Goal: Task Accomplishment & Management: Manage account settings

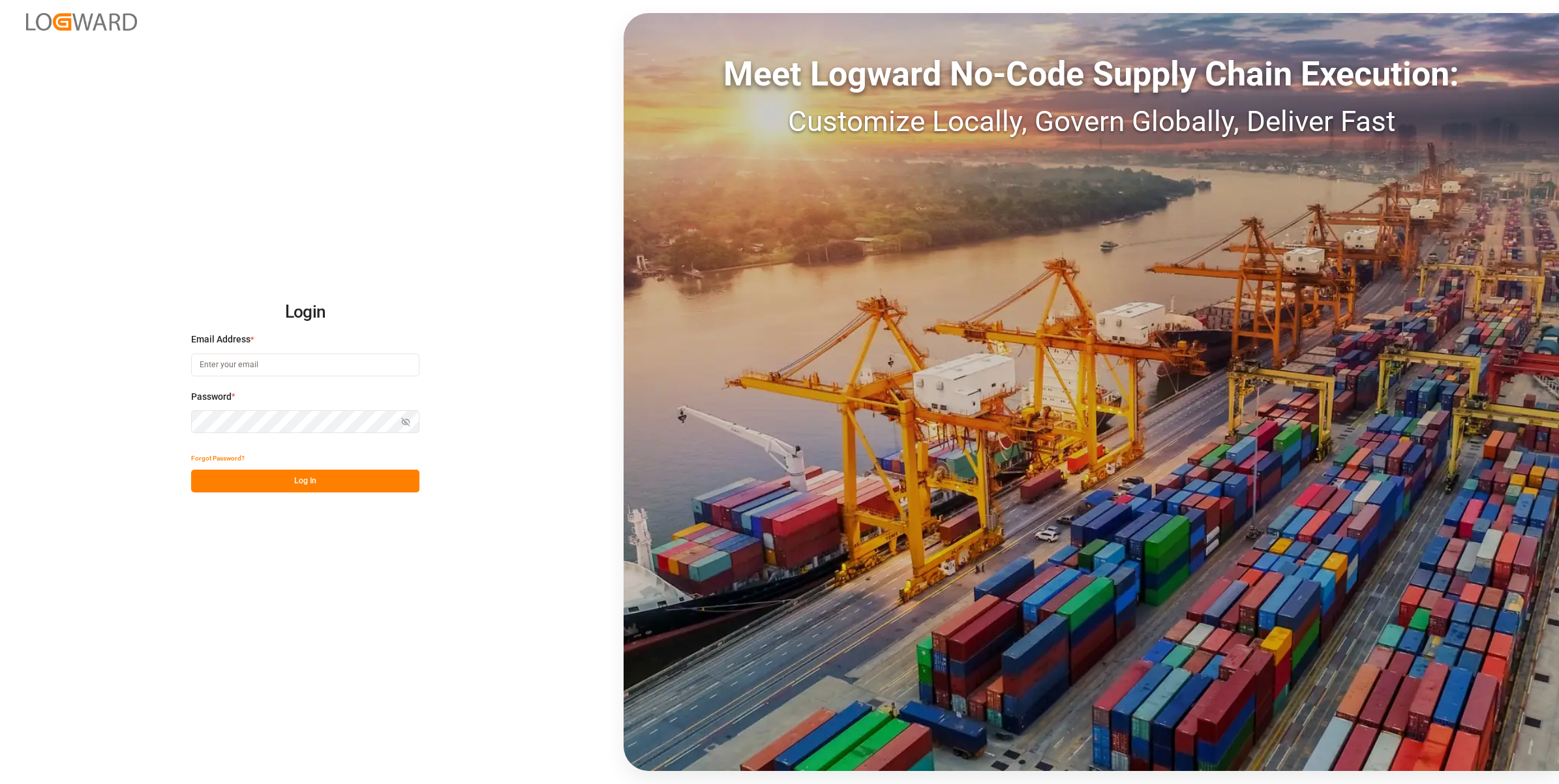
type input "[PERSON_NAME][EMAIL_ADDRESS][PERSON_NAME][DOMAIN_NAME]"
click at [334, 467] on div "Forgot Password?" at bounding box center [305, 458] width 228 height 23
click at [331, 491] on button "Log In" at bounding box center [305, 481] width 228 height 23
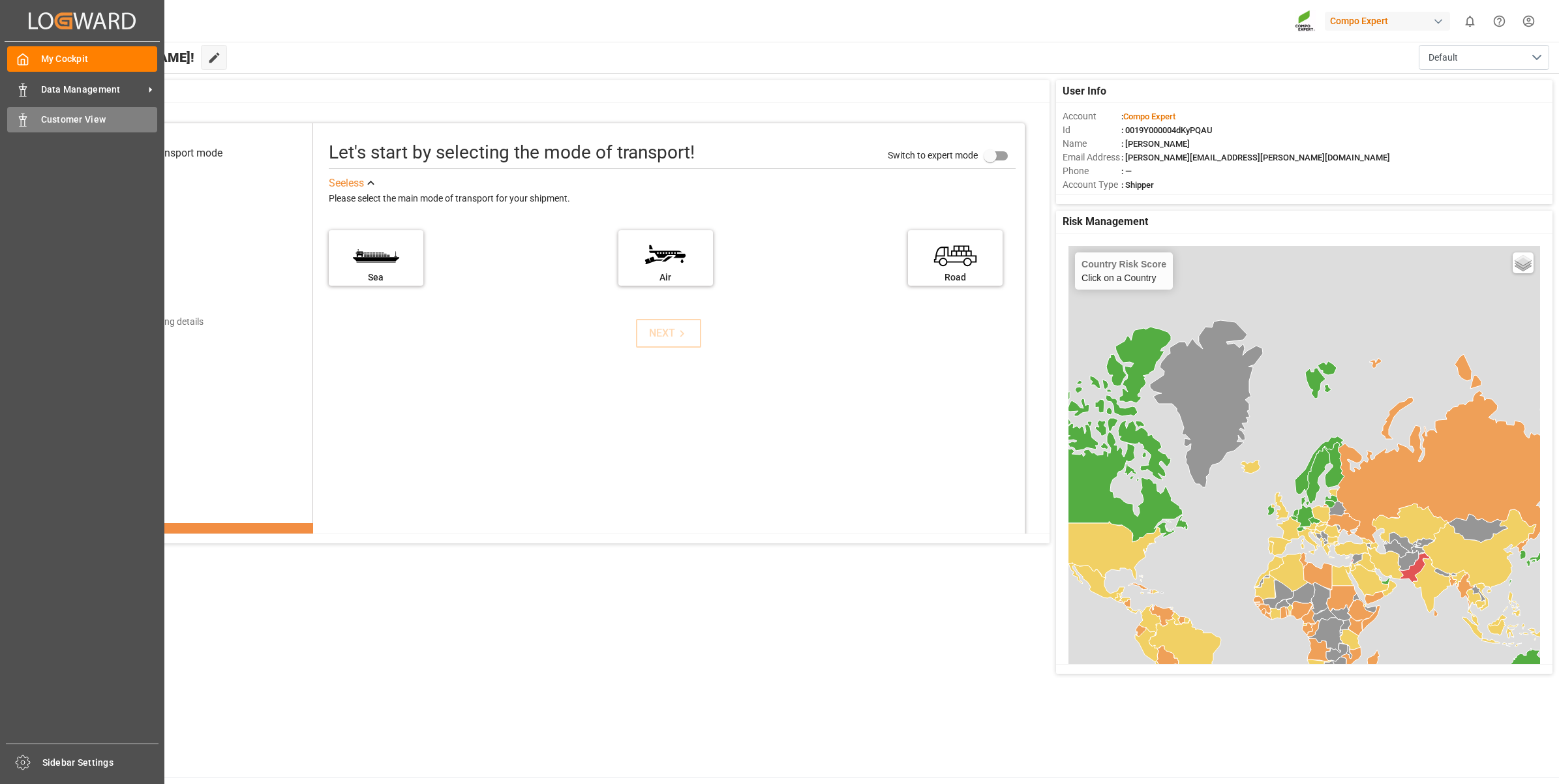
click at [60, 118] on span "Customer View" at bounding box center [99, 120] width 116 height 14
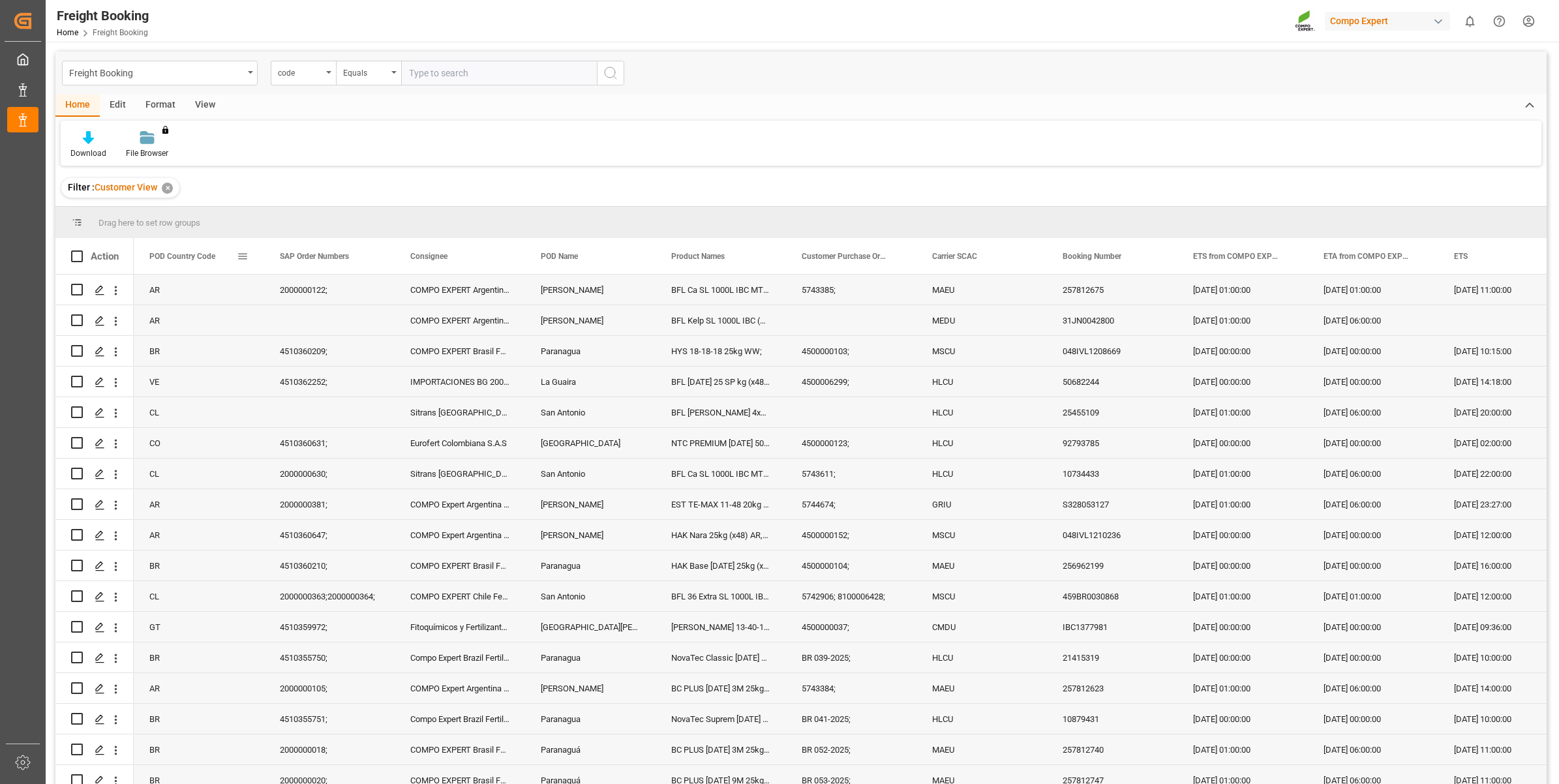
click at [200, 254] on span "POD Country Code" at bounding box center [182, 256] width 66 height 9
drag, startPoint x: 242, startPoint y: 255, endPoint x: 236, endPoint y: 260, distance: 7.8
click at [226, 260] on div "POD Country Code" at bounding box center [192, 256] width 87 height 36
click at [243, 258] on span at bounding box center [243, 256] width 12 height 12
click at [243, 258] on span "general" at bounding box center [259, 258] width 56 height 23
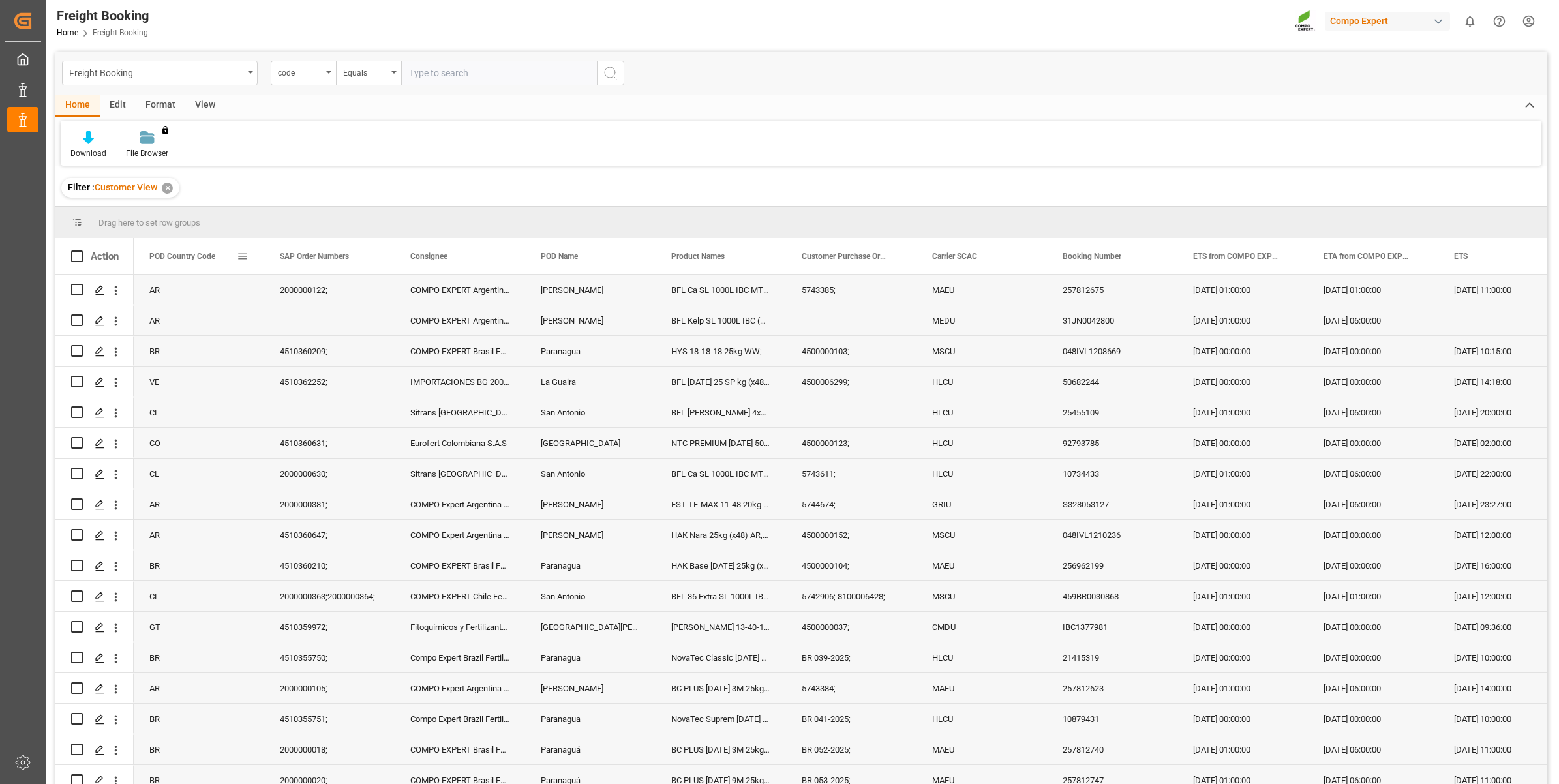
click at [243, 258] on span at bounding box center [243, 256] width 12 height 12
click at [315, 258] on span "filter" at bounding box center [316, 258] width 12 height 12
type input "pe"
click at [309, 366] on button "Apply" at bounding box center [320, 367] width 24 height 13
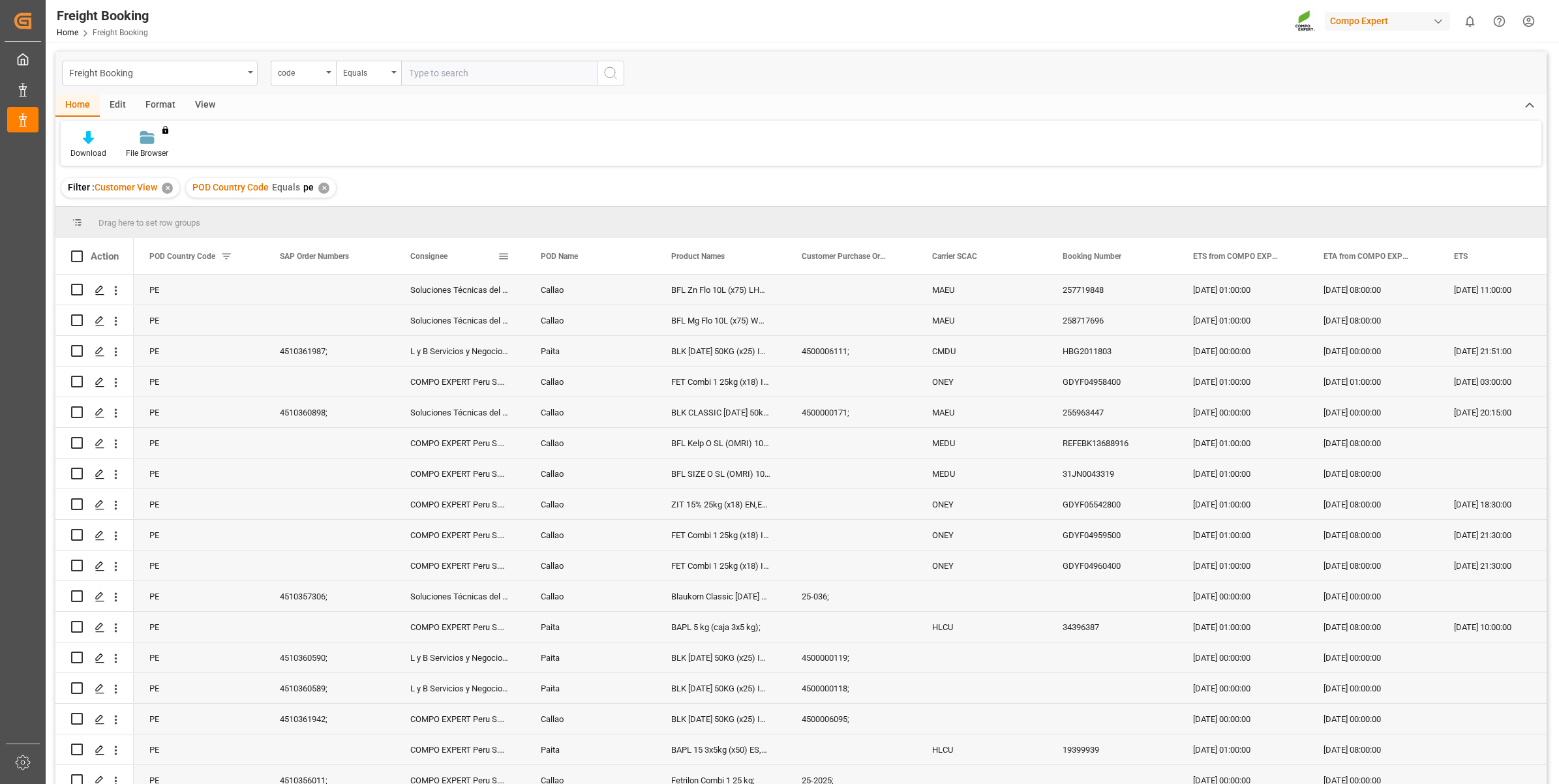
click at [503, 255] on span at bounding box center [504, 256] width 12 height 12
click at [563, 260] on span "filter" at bounding box center [564, 258] width 12 height 12
click at [504, 252] on span at bounding box center [504, 256] width 12 height 12
click at [508, 328] on input "Filter Value" at bounding box center [564, 326] width 128 height 26
type input "soluciones"
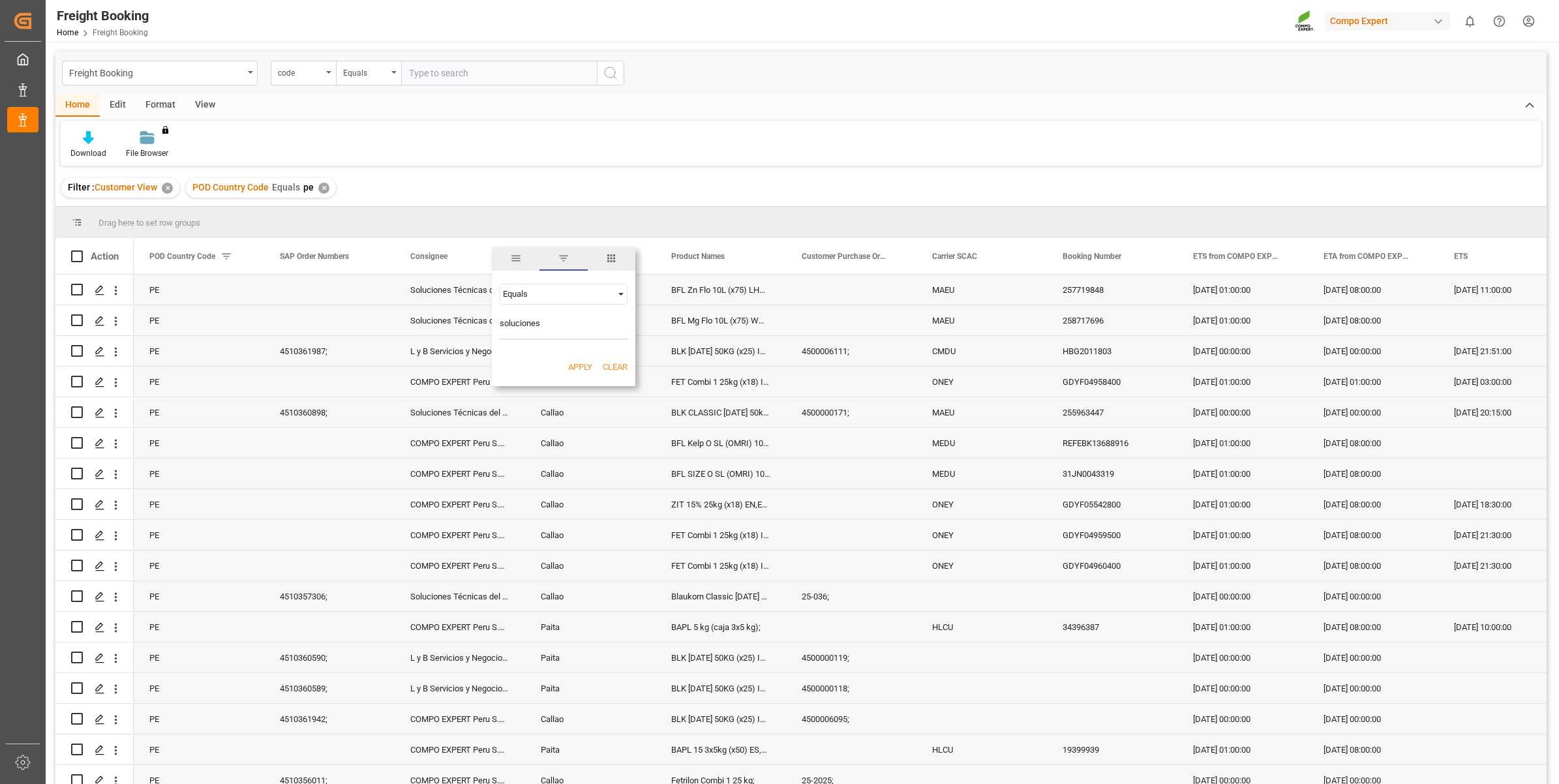
click at [578, 364] on button "Apply" at bounding box center [580, 367] width 24 height 13
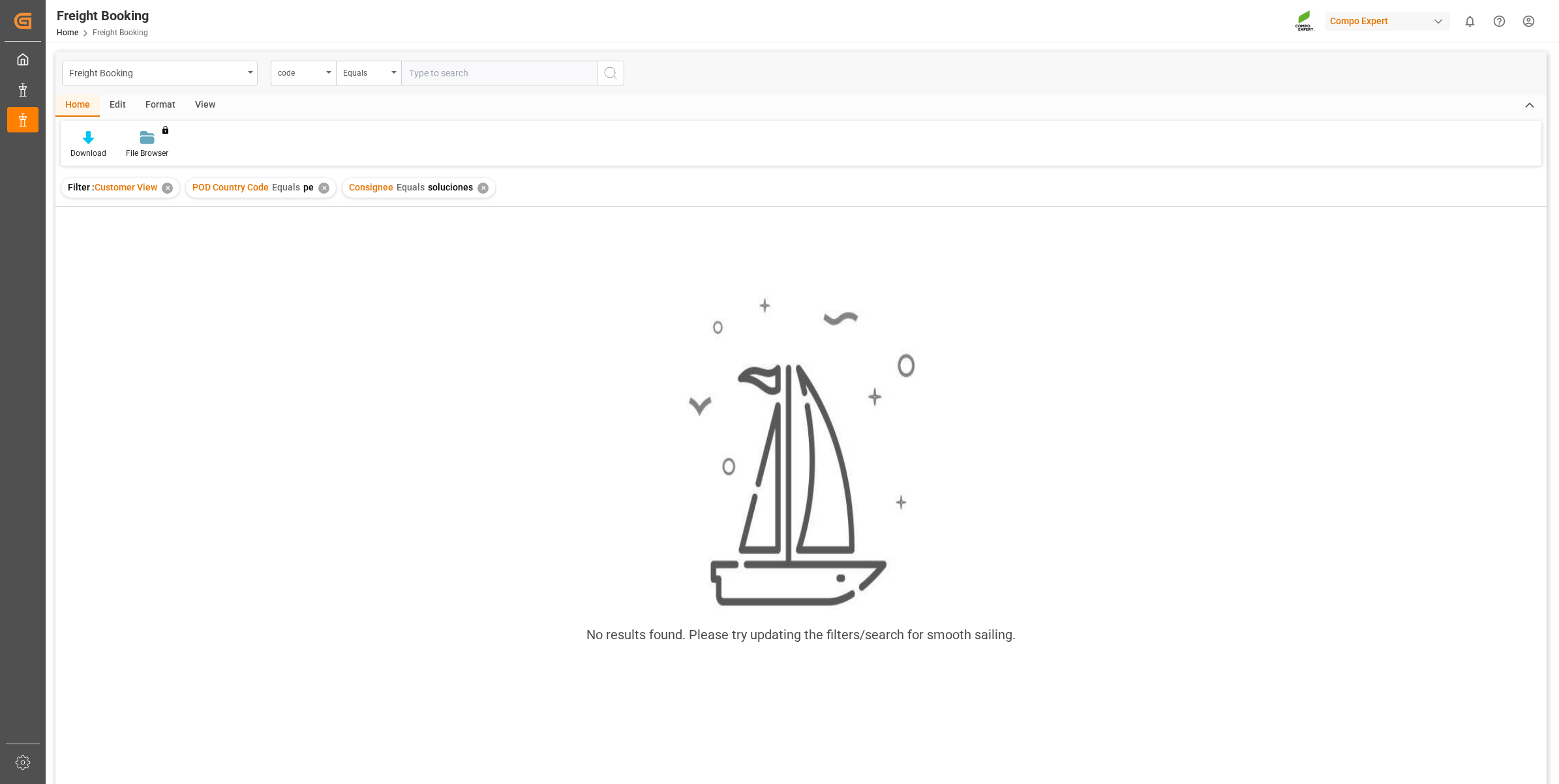
click at [478, 186] on div "✕" at bounding box center [483, 188] width 11 height 11
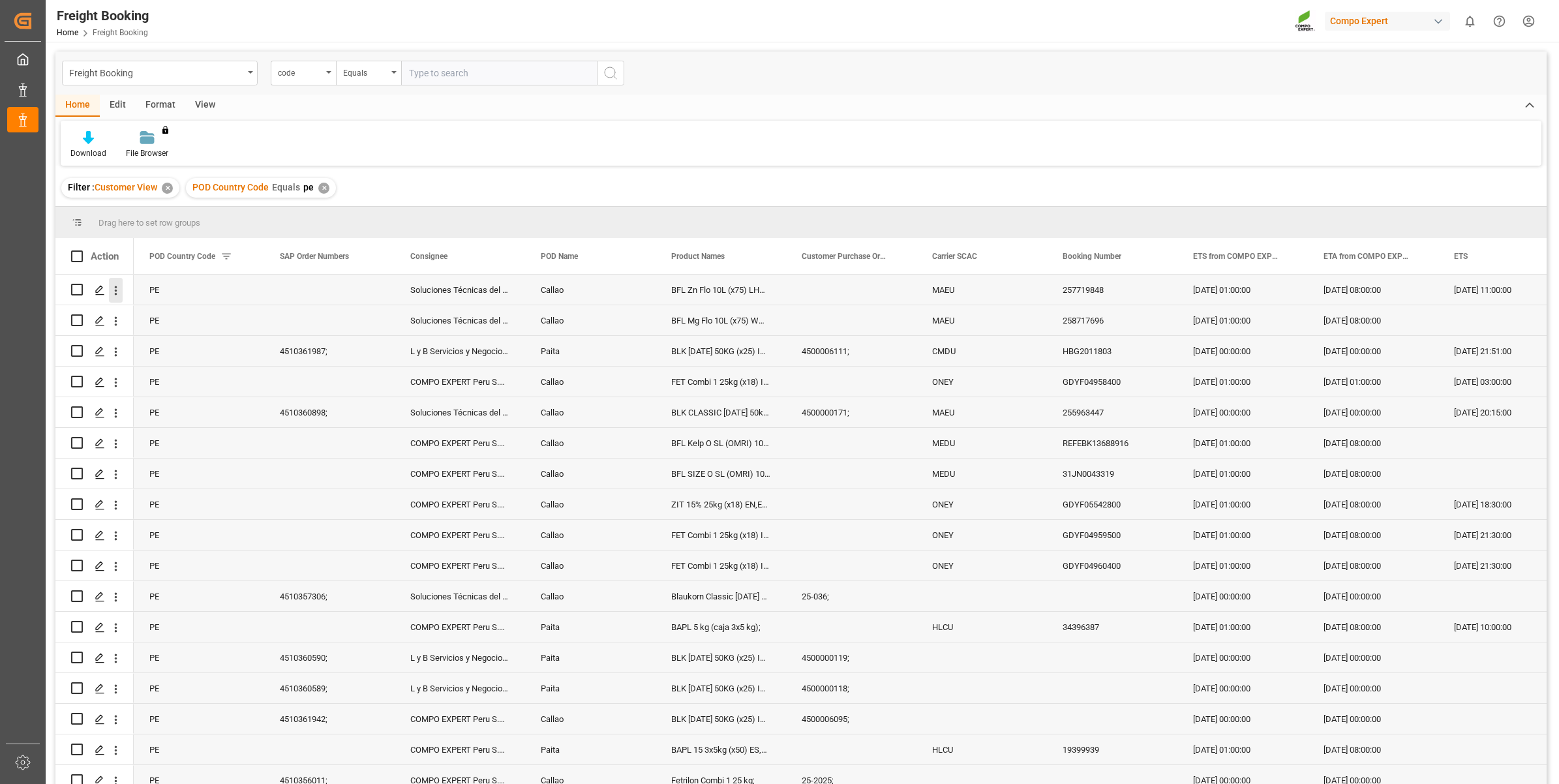
click at [115, 292] on icon "open menu" at bounding box center [116, 290] width 14 height 14
click at [101, 288] on polygon "Press SPACE to select this row." at bounding box center [99, 289] width 7 height 7
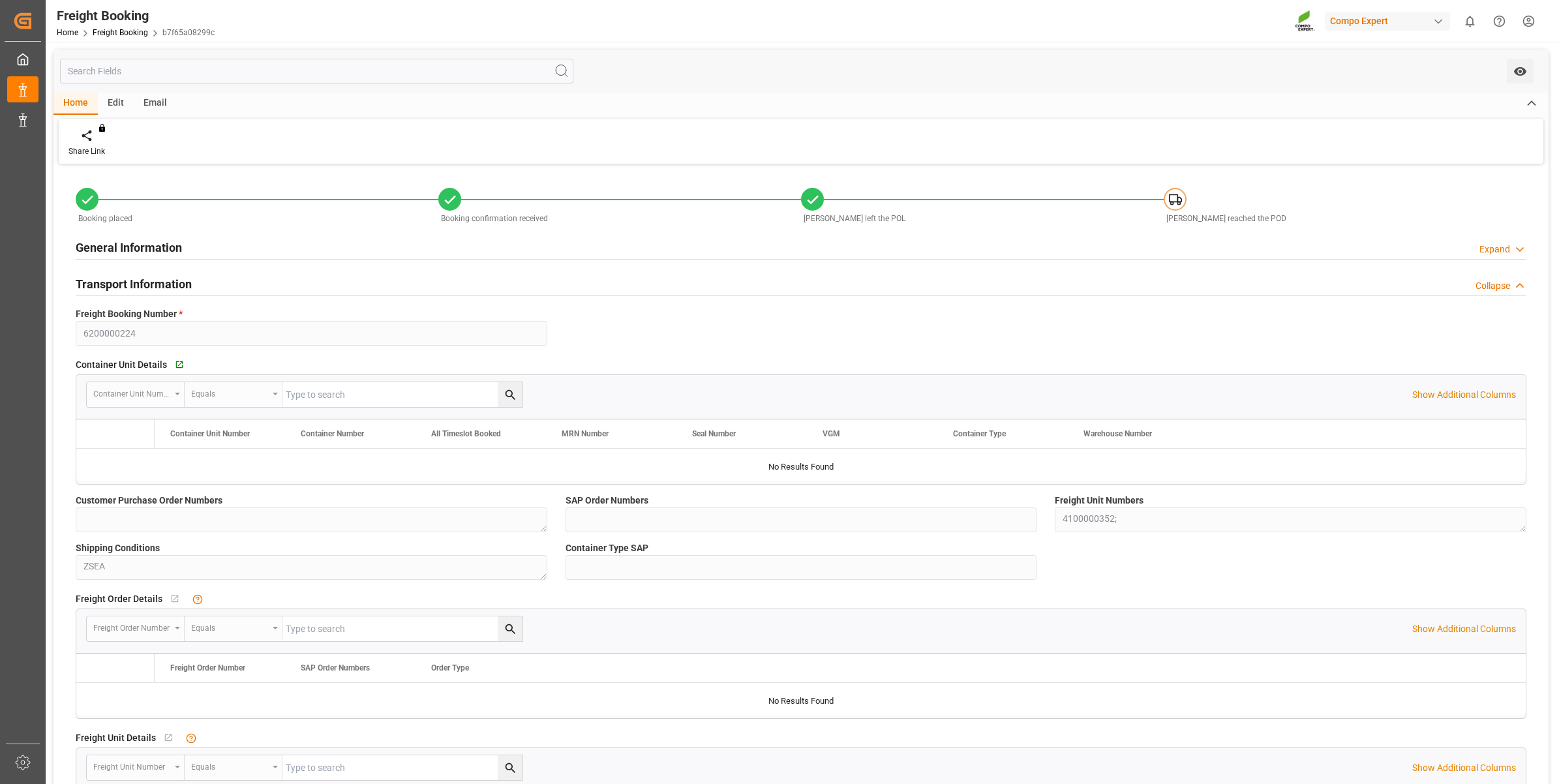
type input "Maersk"
type input "Maersk Line AS"
type input "9355288"
type input "NLRTM"
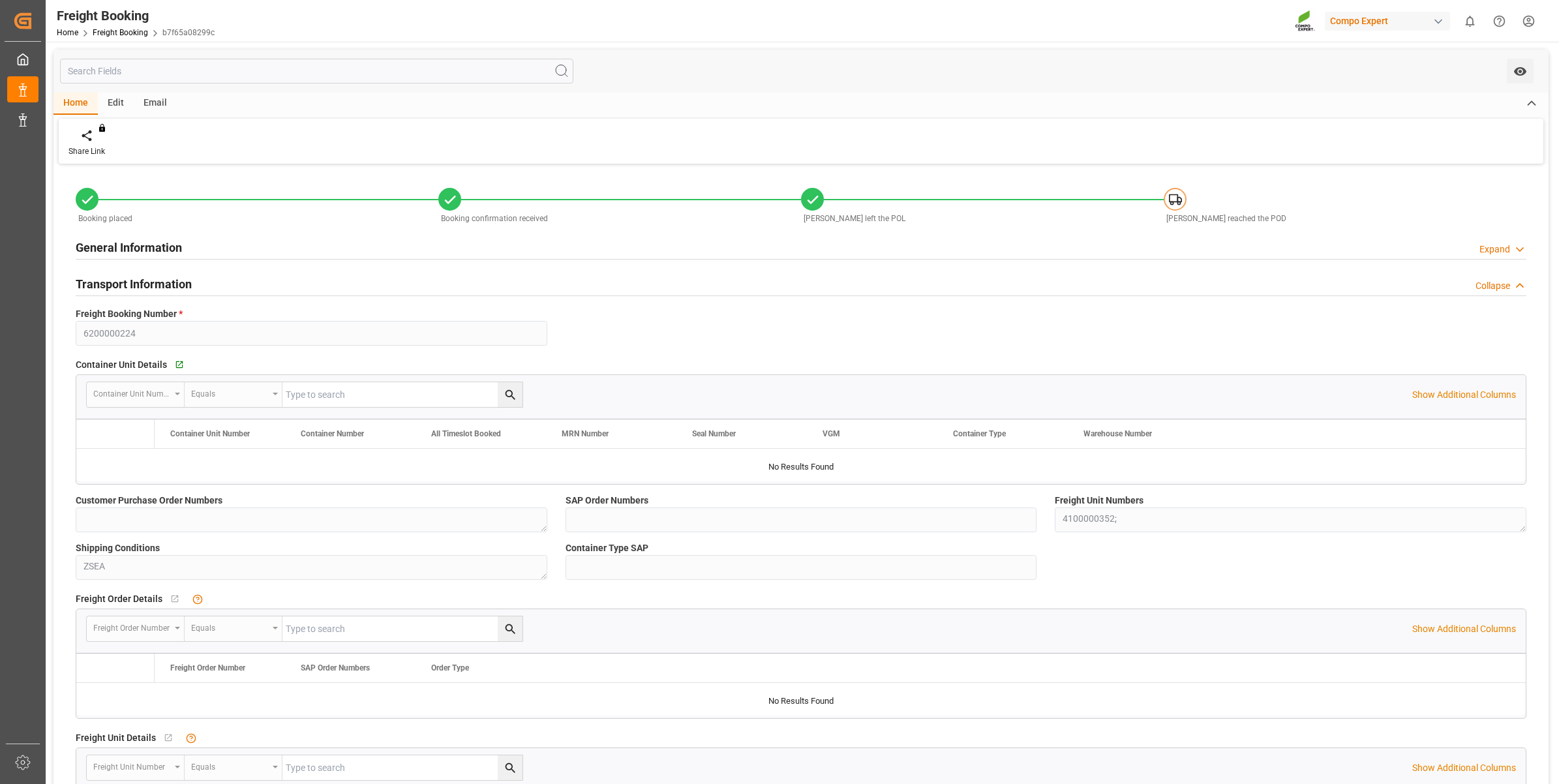
type input "PECLL"
type input "0"
type input "[DATE] 08:00"
type input "[DATE] 01:00"
type input "[DATE] 08:00"
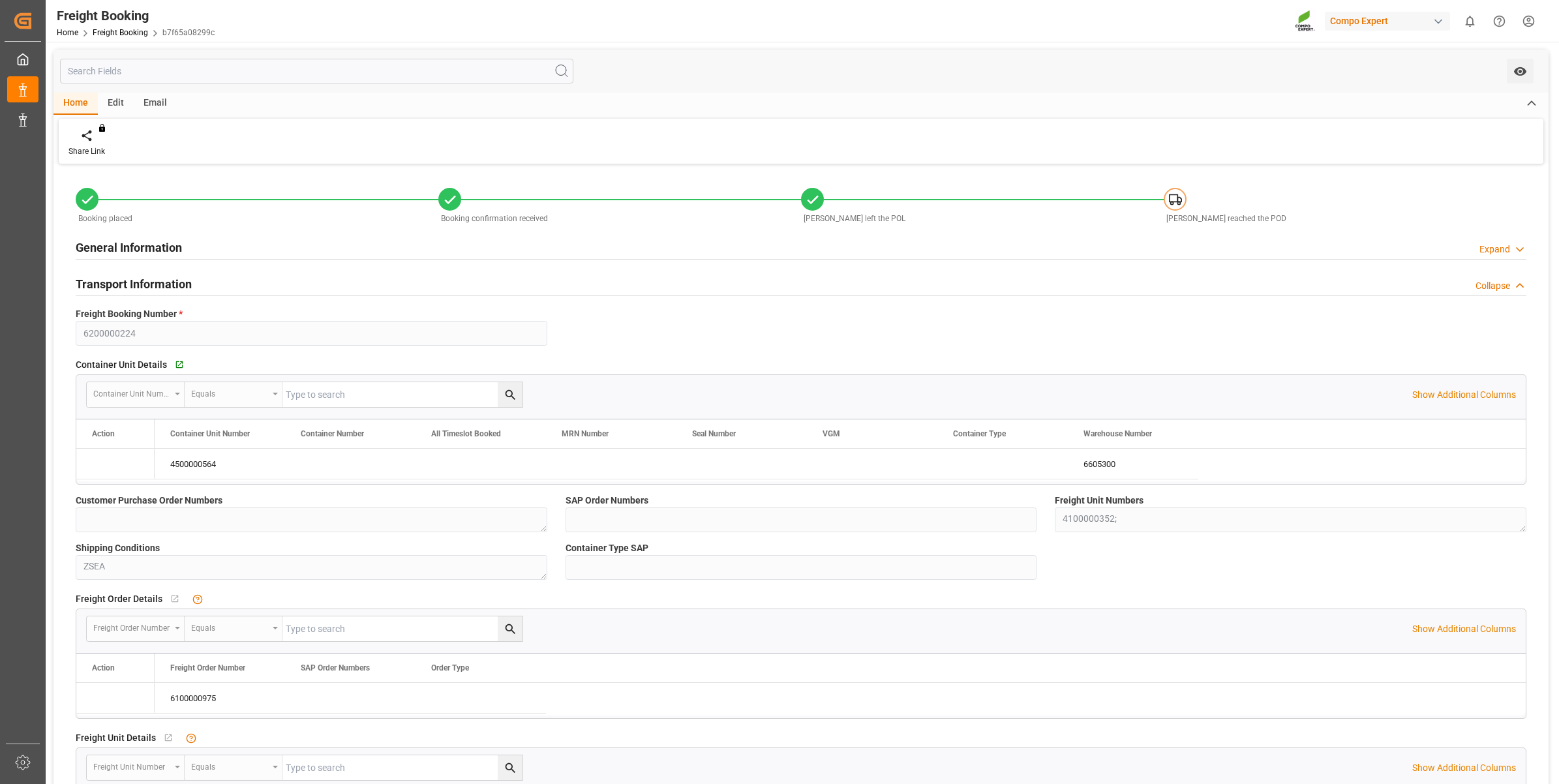
type input "[DATE] 11:00"
type input "[DATE] 16:00"
type input "[DATE]"
type input "[DATE] 07:12"
type input "[DATE] 09:03"
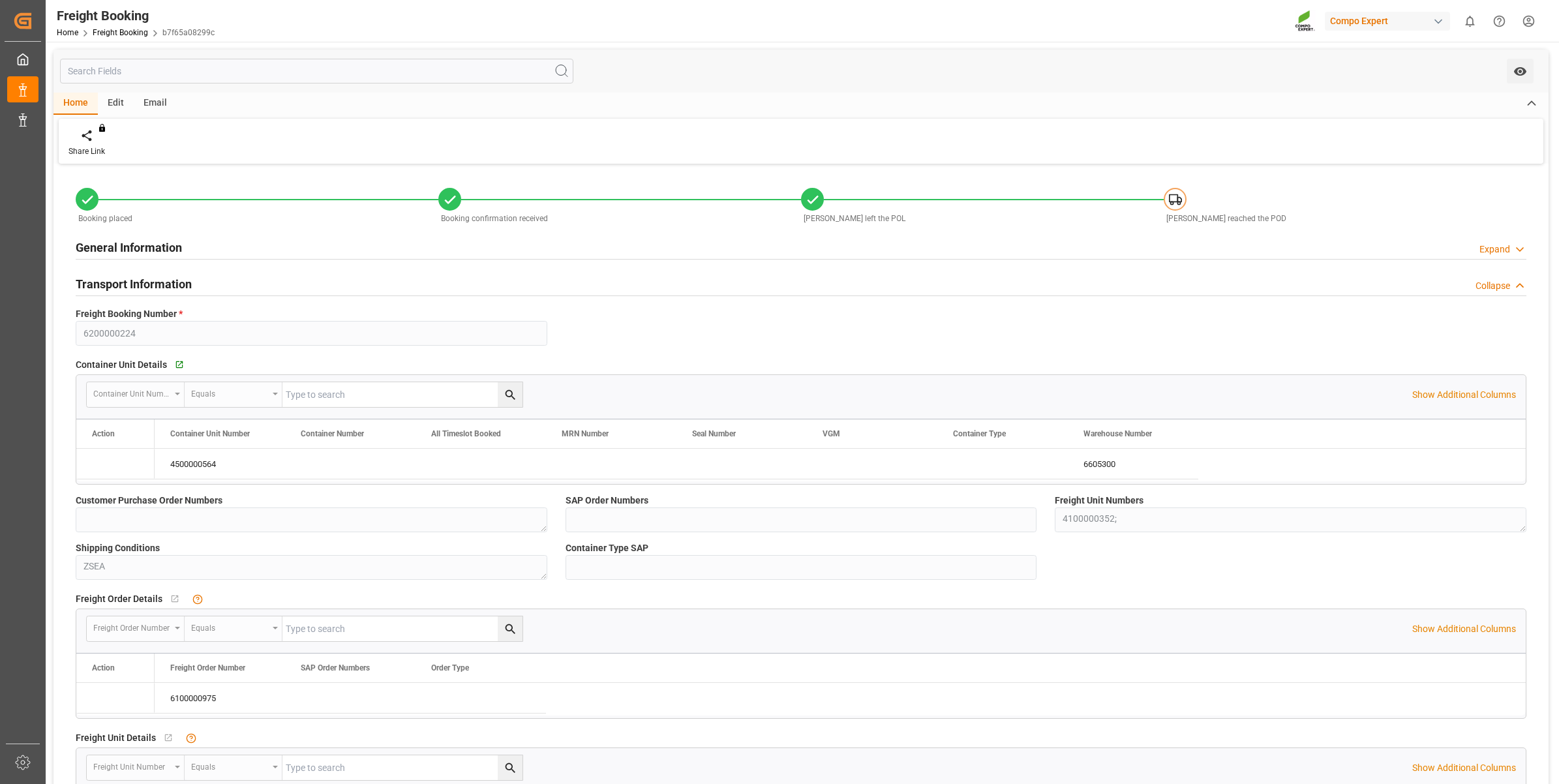
type input "[DATE] 09:03"
type input "[DATE] 10:44"
type input "[DATE] 09:03"
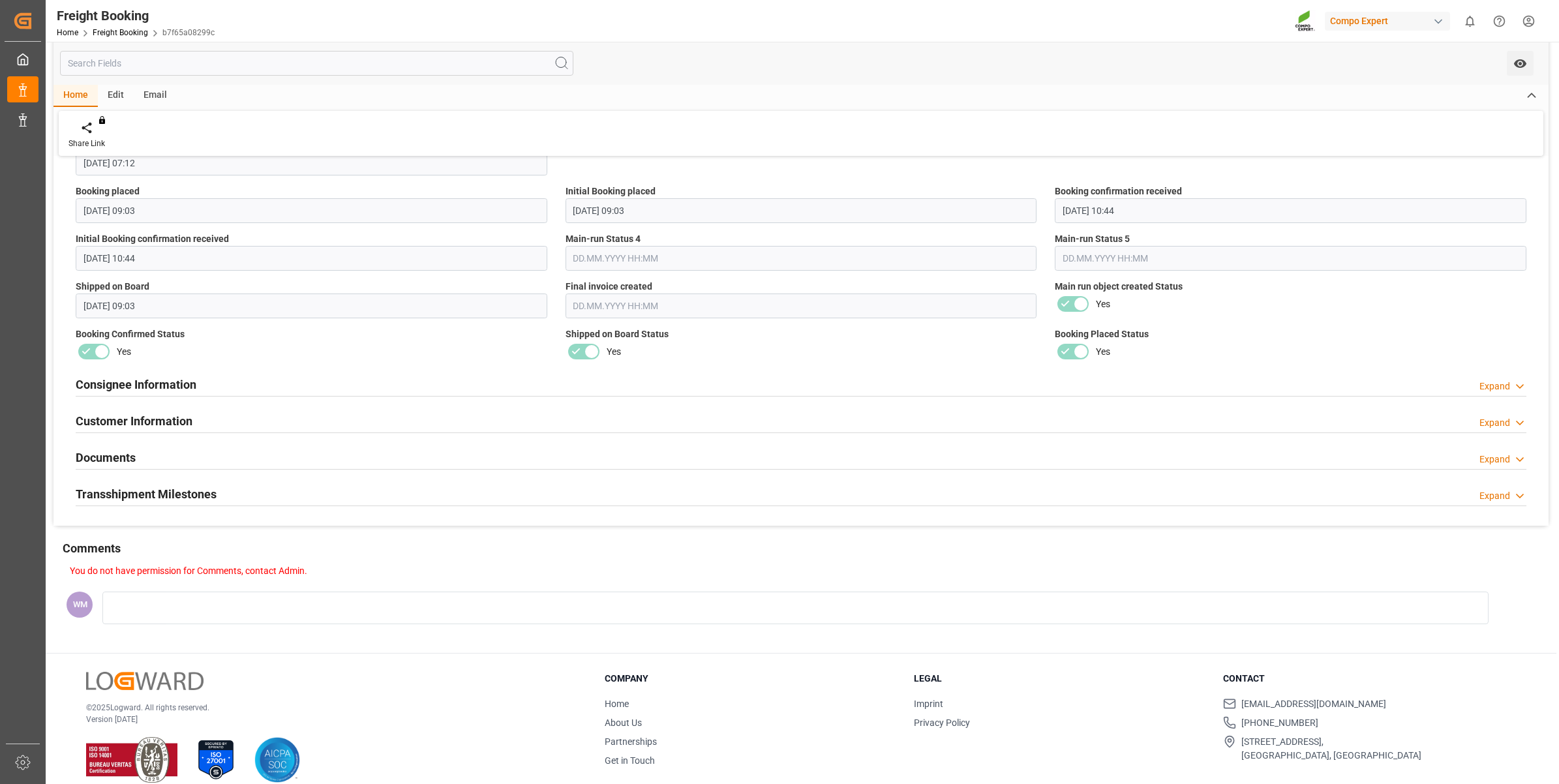
scroll to position [1081, 0]
